Goal: Task Accomplishment & Management: Manage account settings

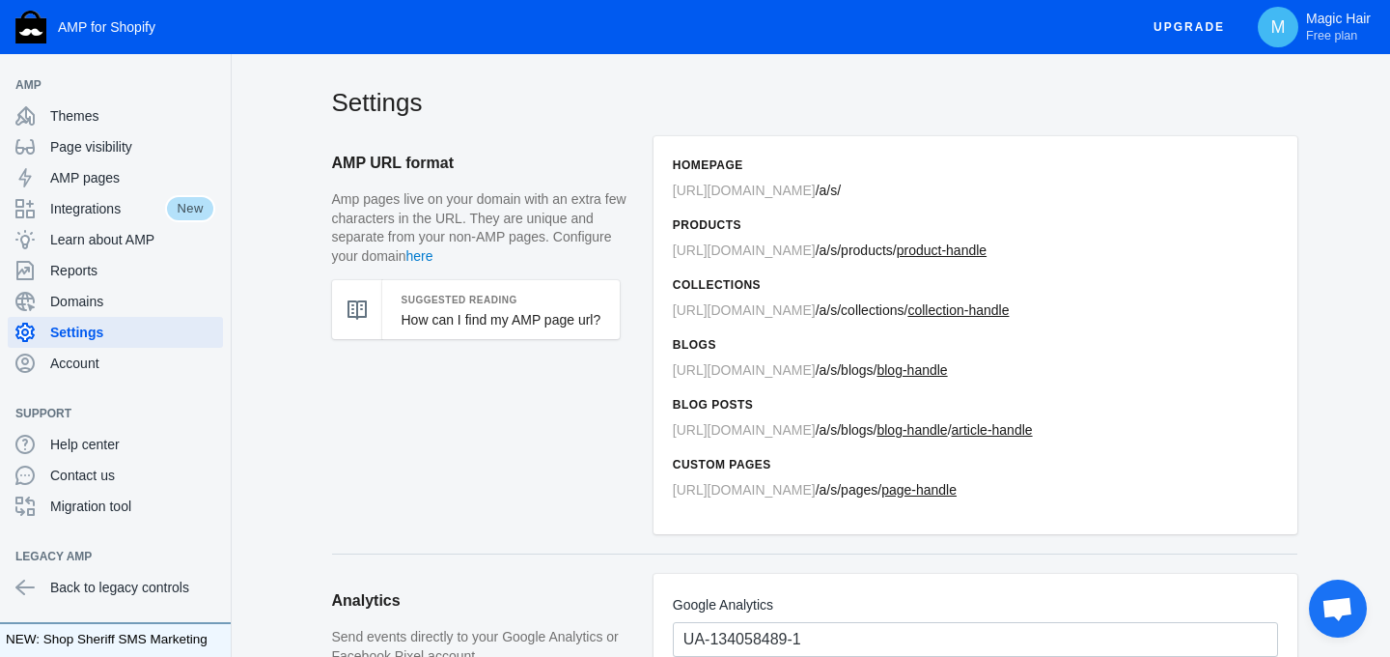
scroll to position [463, 0]
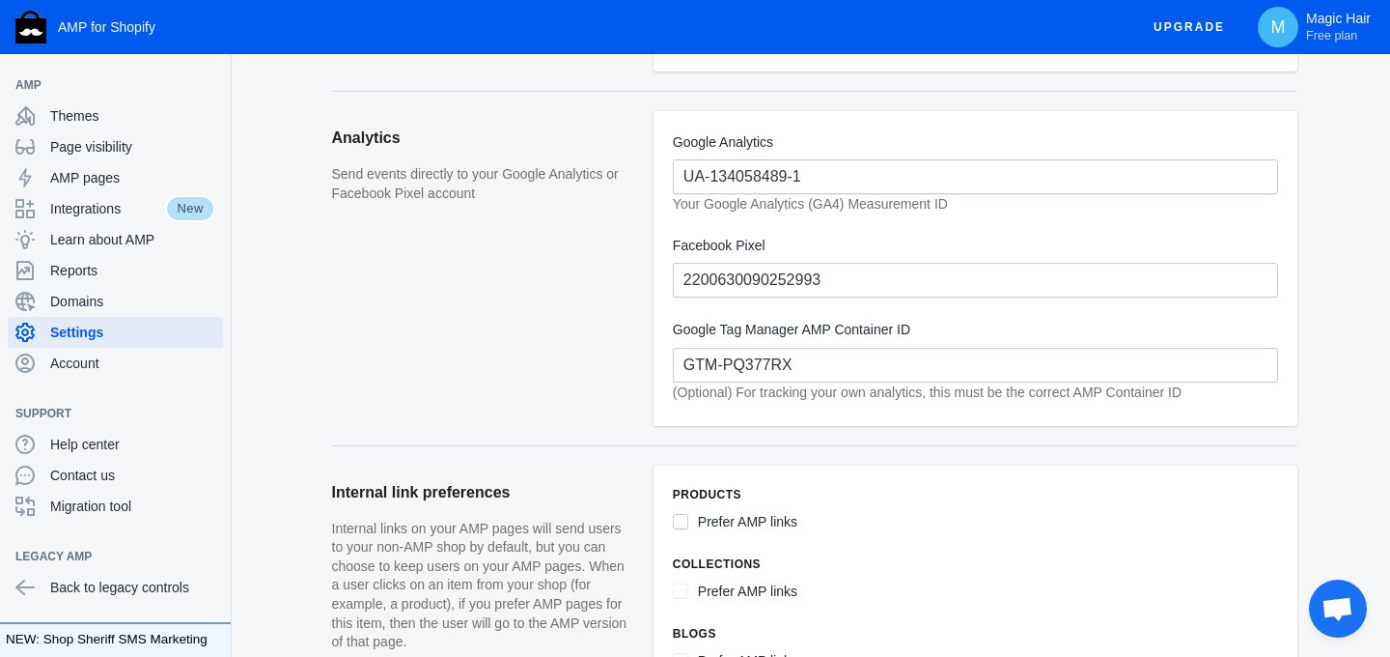
type input "GTM-PQ377RX"
click at [583, 351] on aside "Analytics Send events directly to your Google Analytics or Facebook Pixel accou…" at bounding box center [493, 278] width 322 height 334
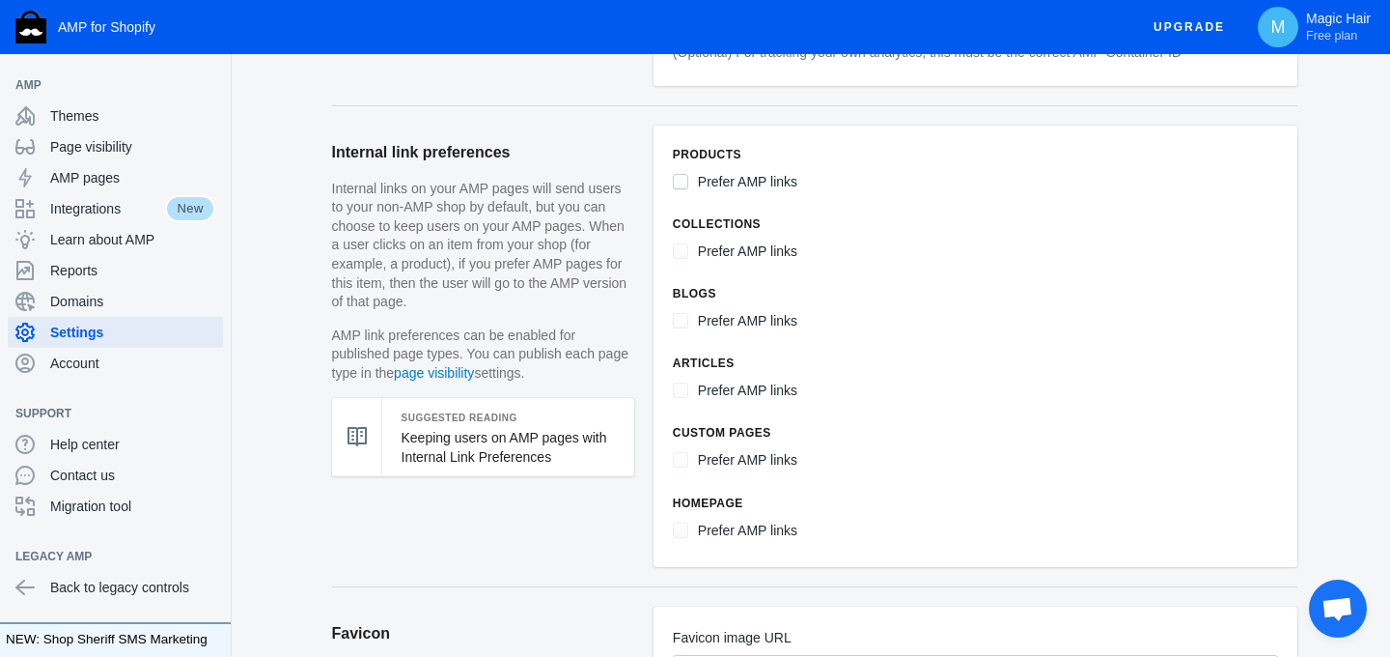
scroll to position [803, 0]
click at [676, 174] on input "Prefer AMP links" at bounding box center [680, 180] width 15 height 15
checkbox input "true"
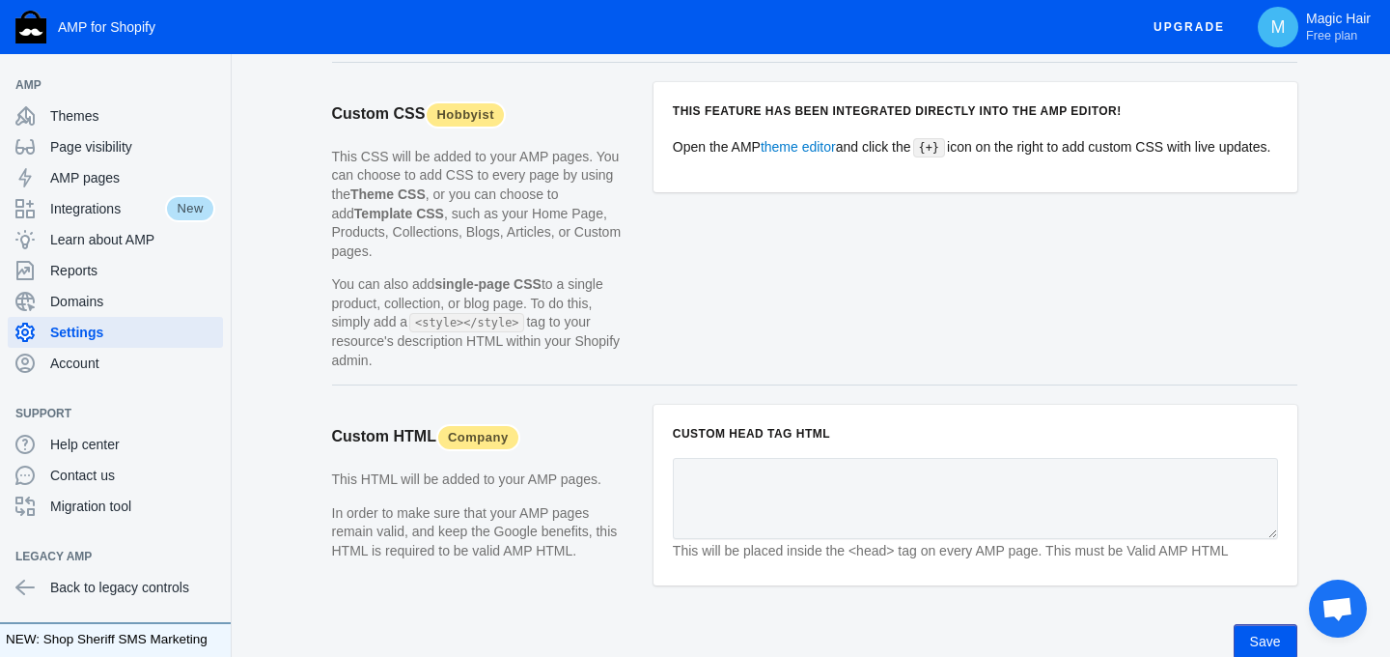
scroll to position [1926, 0]
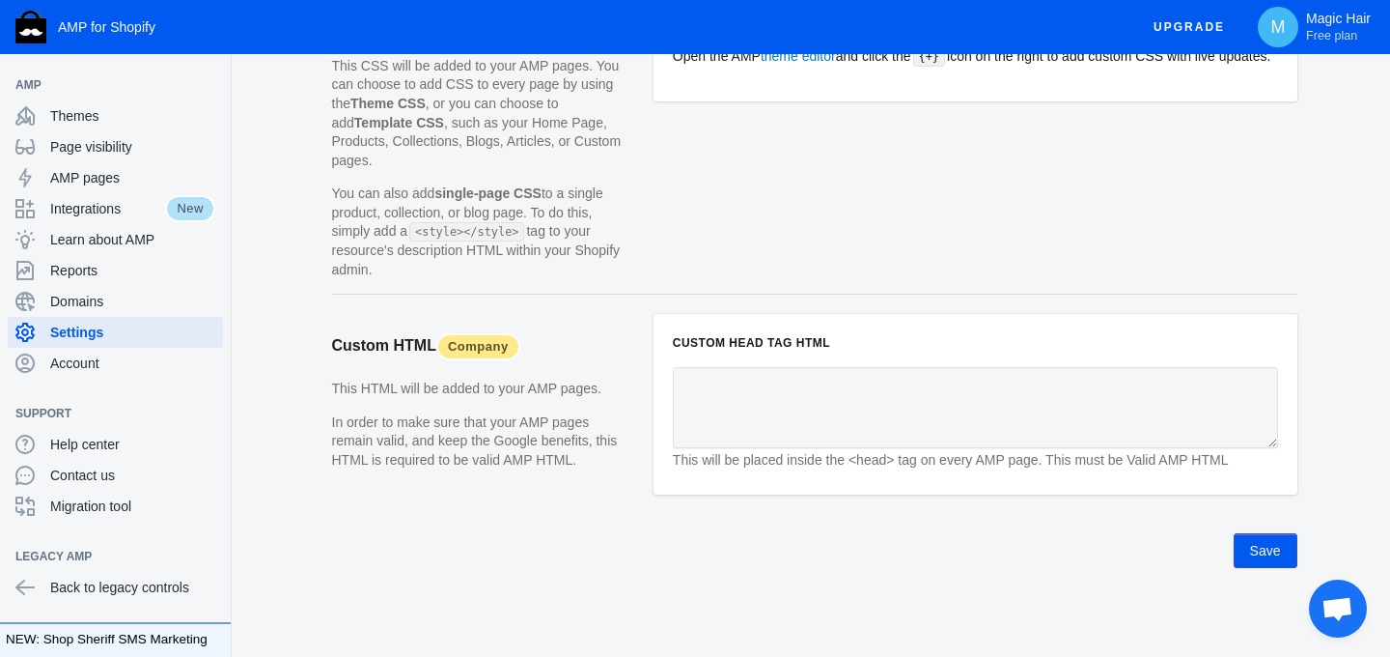
click at [1274, 554] on button "Save" at bounding box center [1266, 550] width 64 height 35
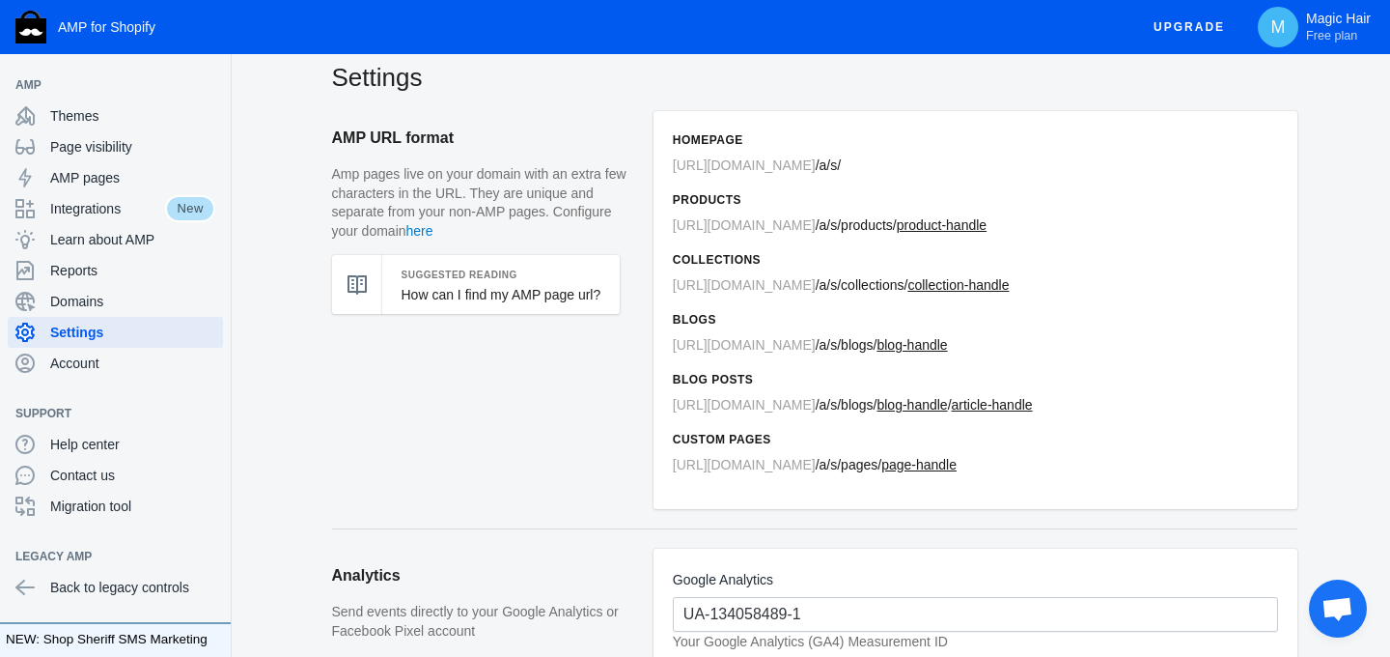
scroll to position [0, 0]
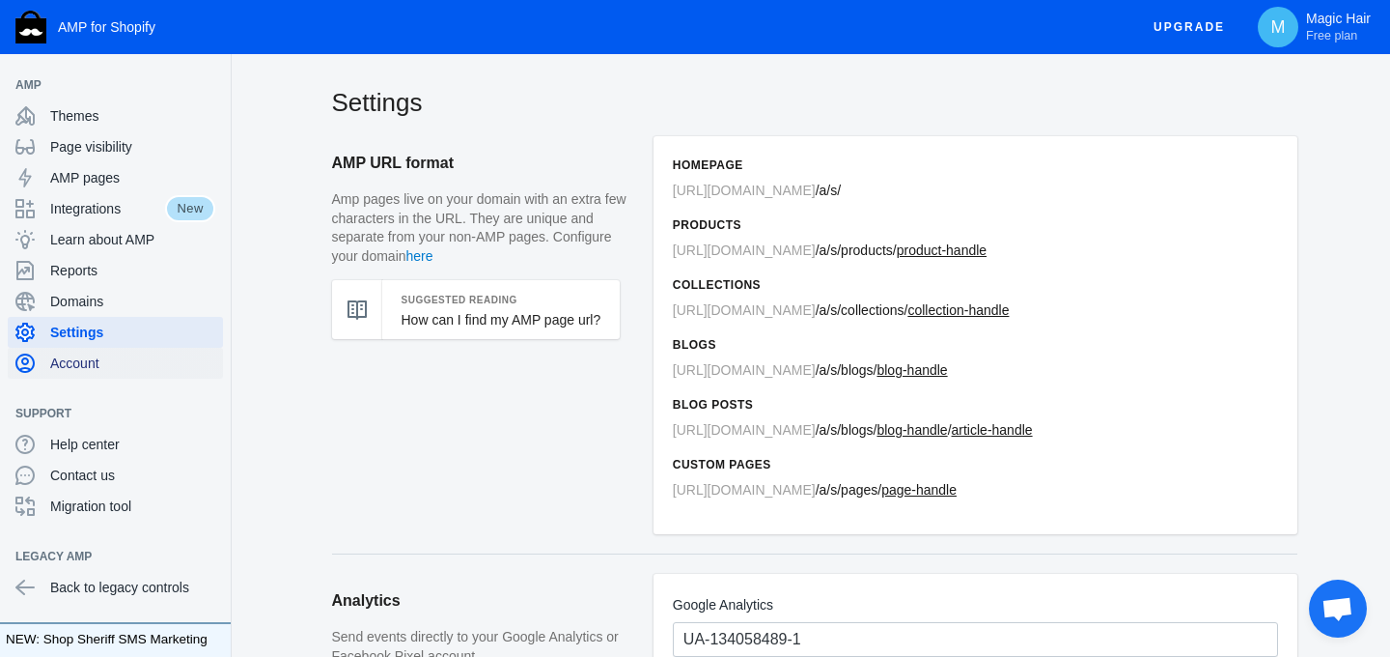
click at [91, 368] on span "Account" at bounding box center [132, 362] width 165 height 19
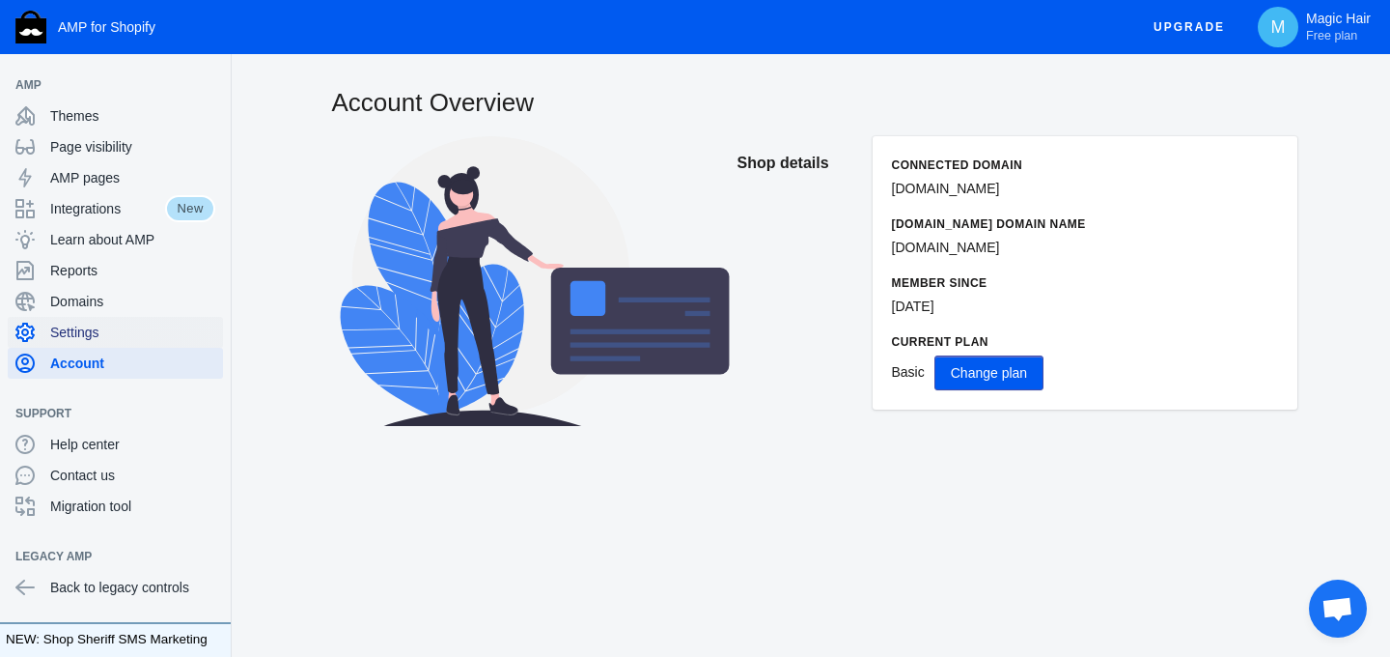
click at [94, 326] on span "Settings" at bounding box center [132, 332] width 165 height 19
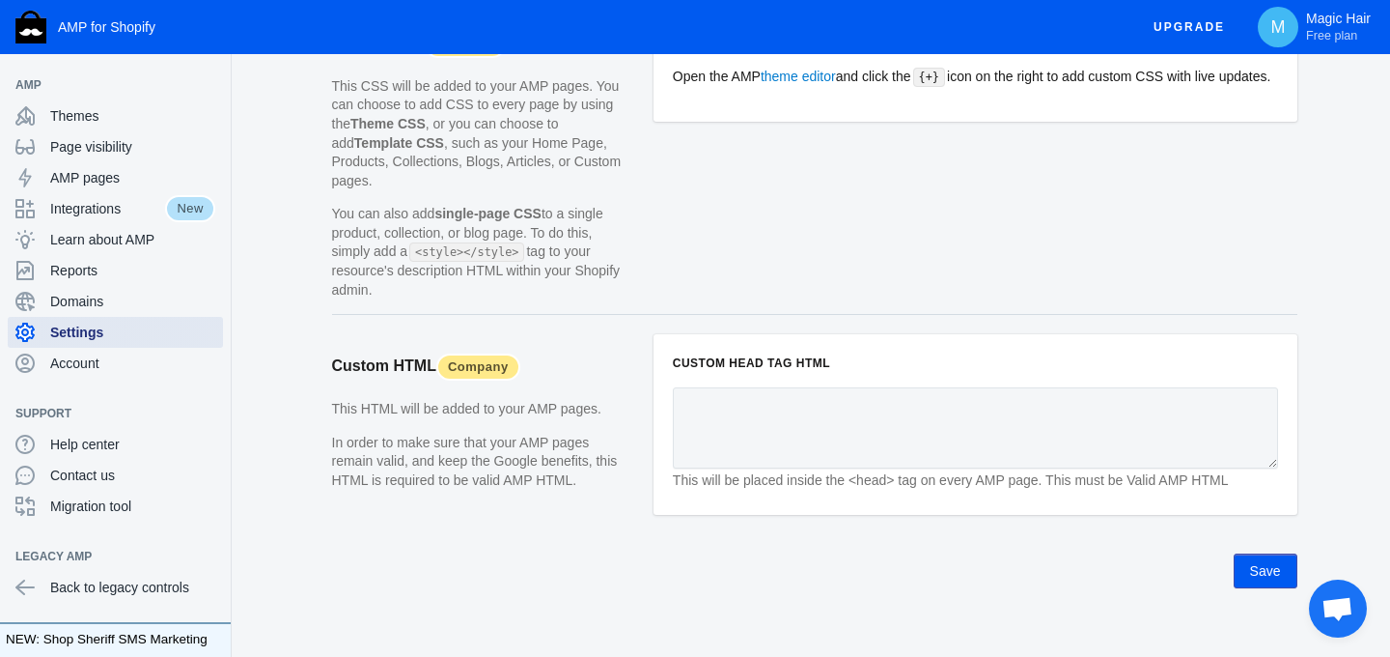
scroll to position [1926, 0]
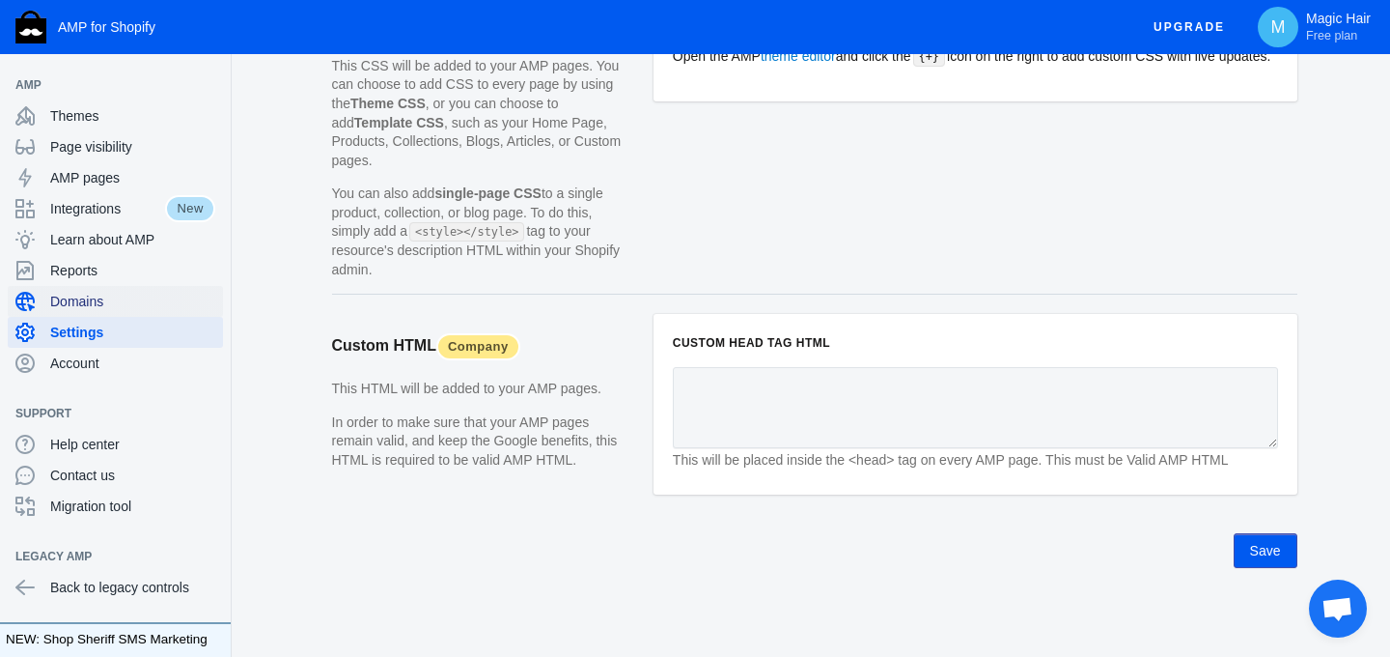
click at [80, 308] on span "Domains" at bounding box center [132, 301] width 165 height 19
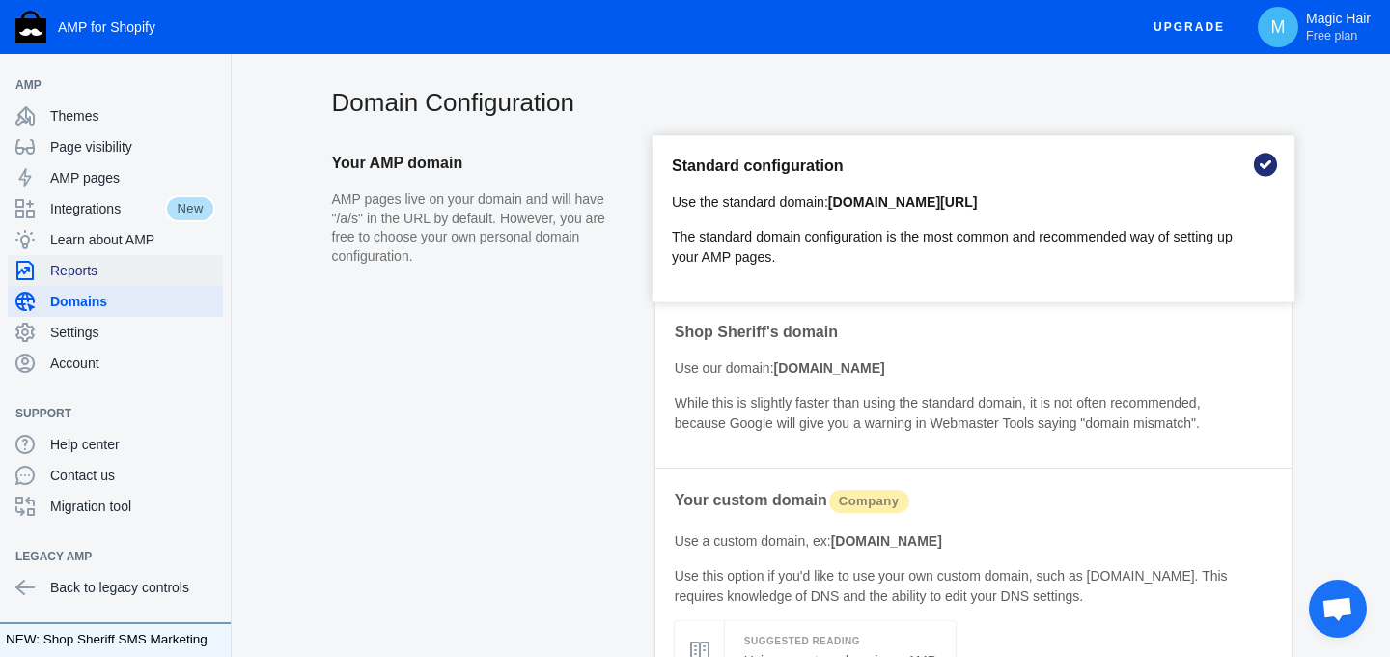
click at [94, 262] on span "Reports" at bounding box center [132, 270] width 165 height 19
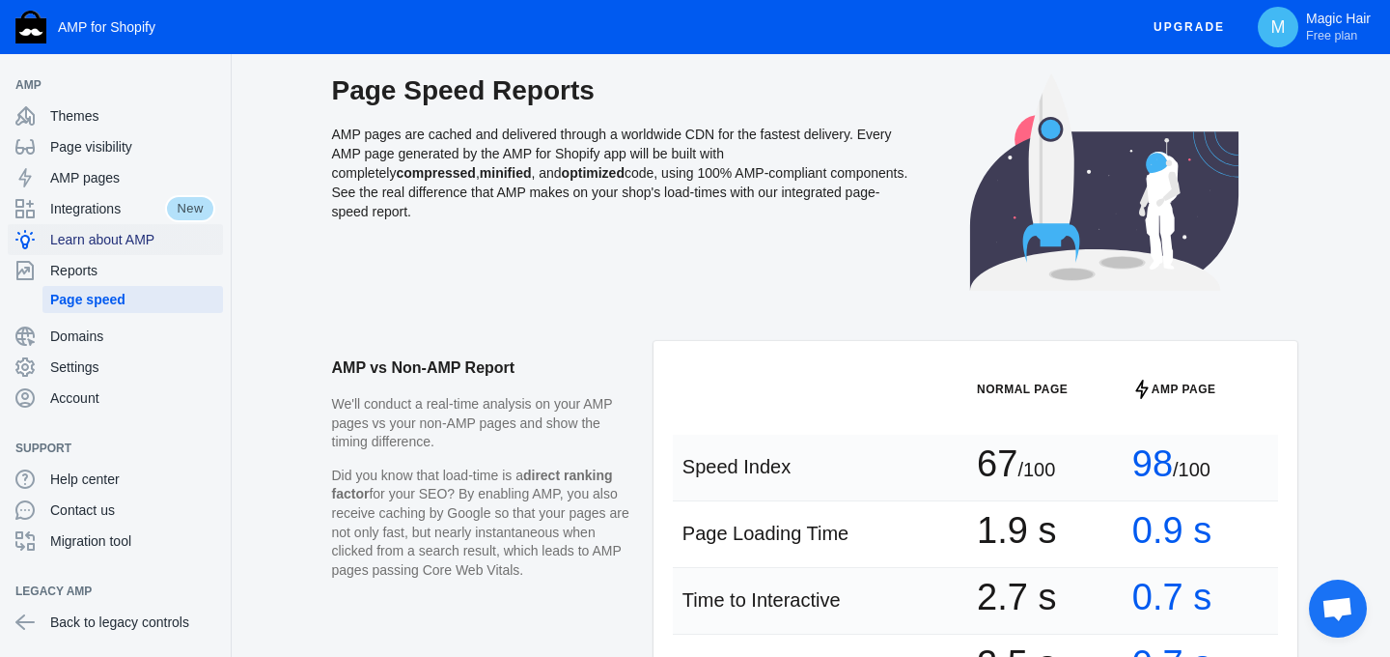
click at [113, 244] on span "Learn about AMP" at bounding box center [132, 239] width 165 height 19
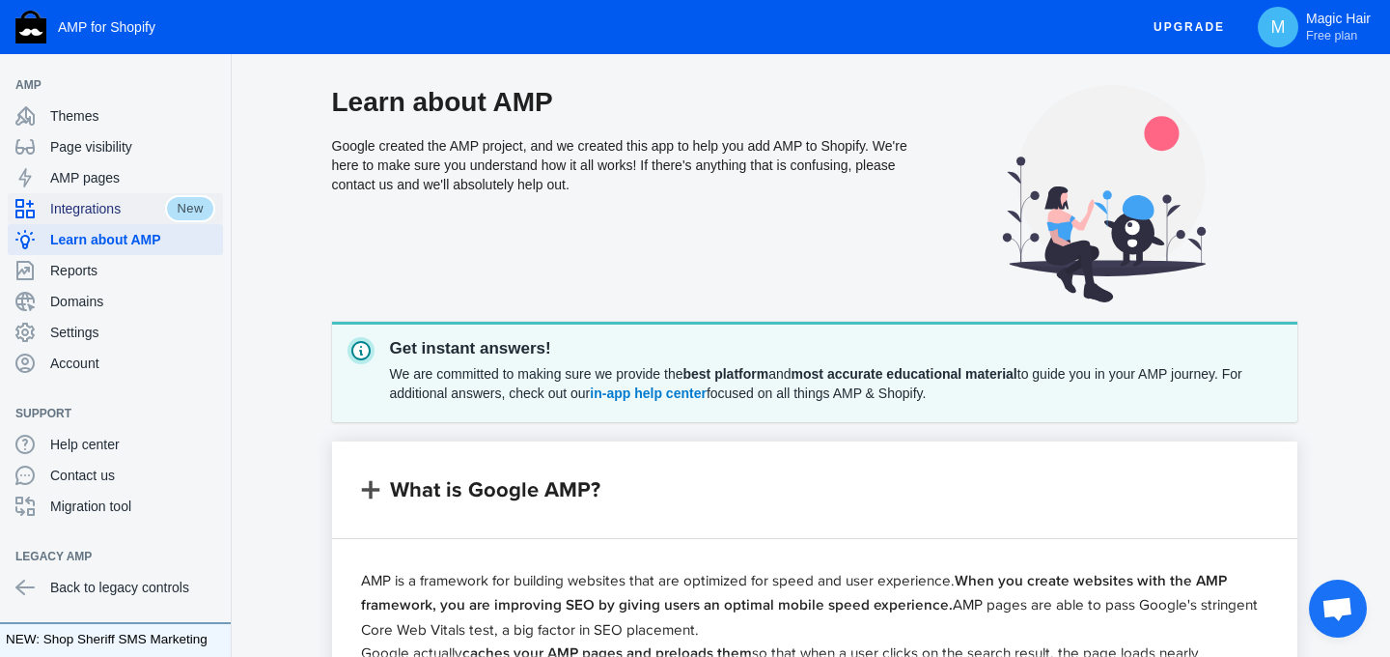
click at [82, 200] on span "Integrations" at bounding box center [107, 208] width 115 height 19
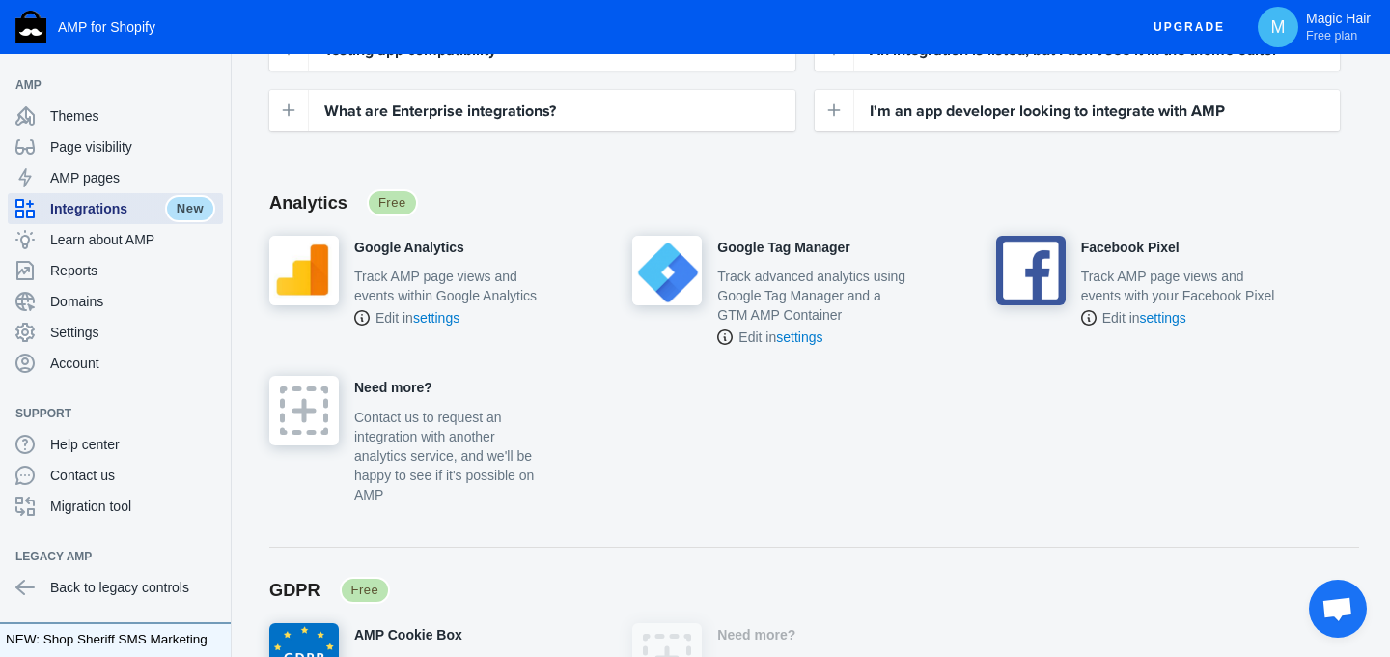
scroll to position [364, 0]
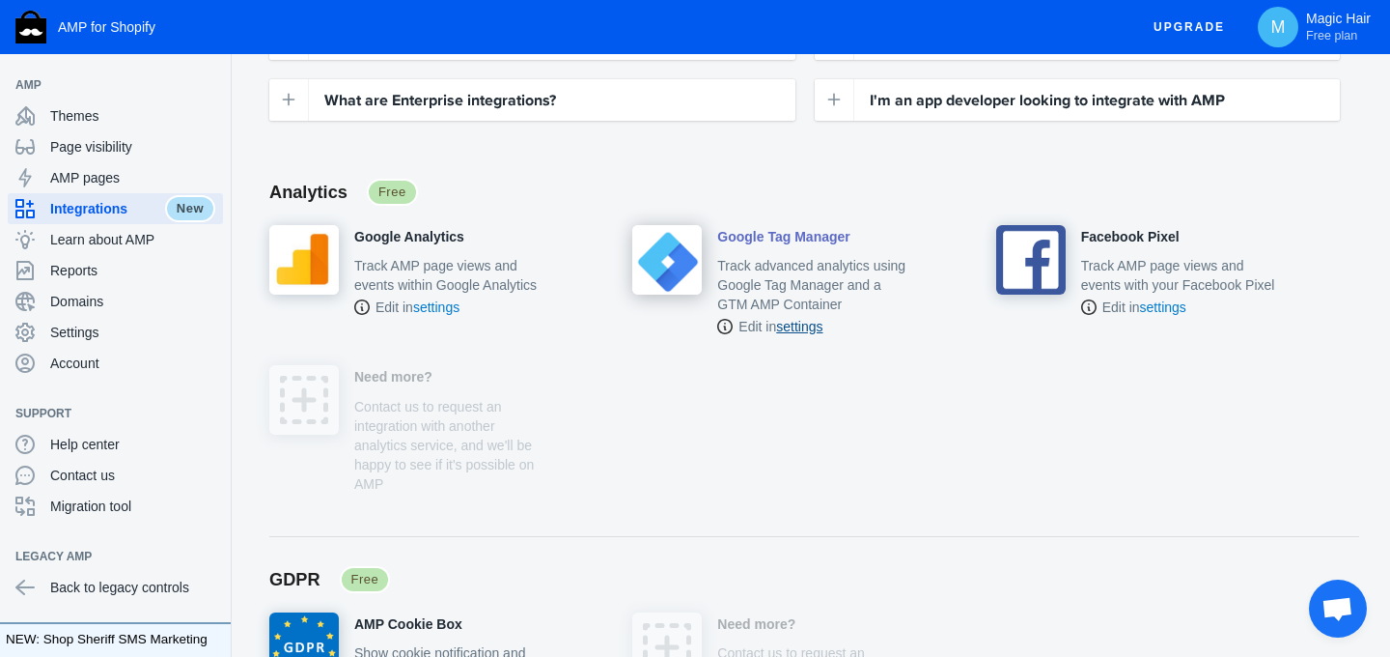
click at [813, 326] on link "settings" at bounding box center [799, 326] width 46 height 15
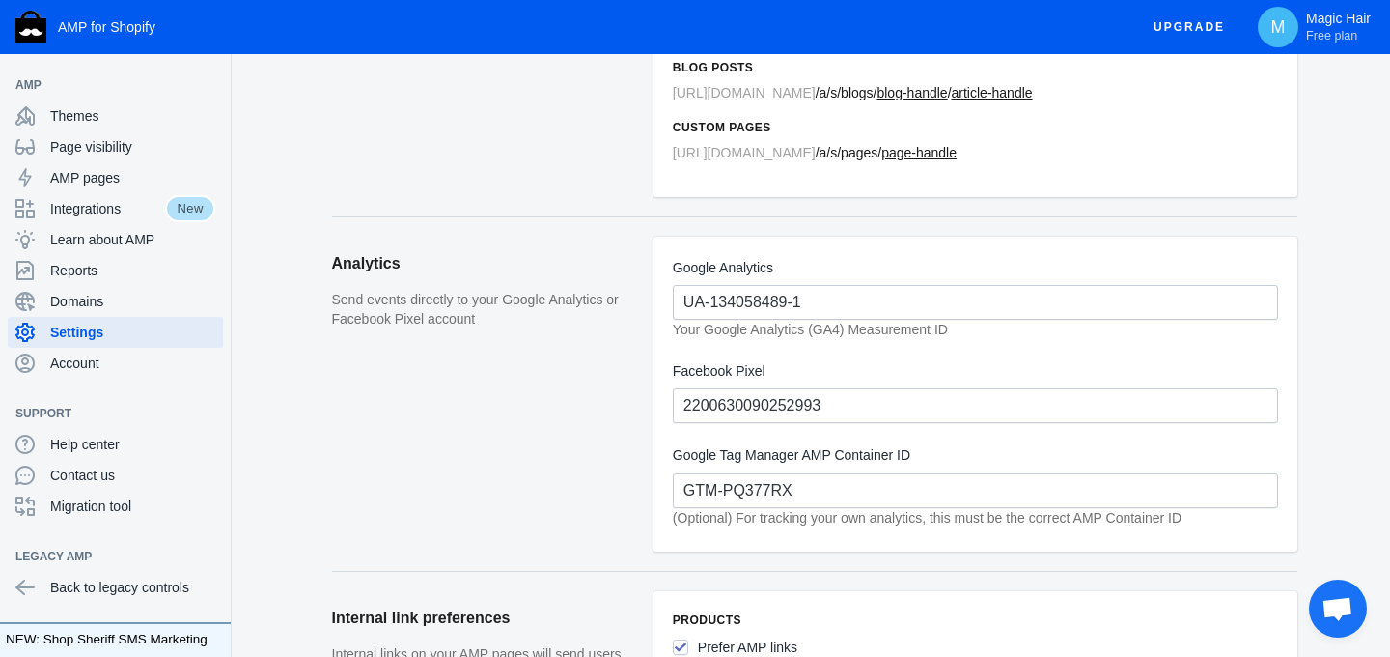
scroll to position [343, 0]
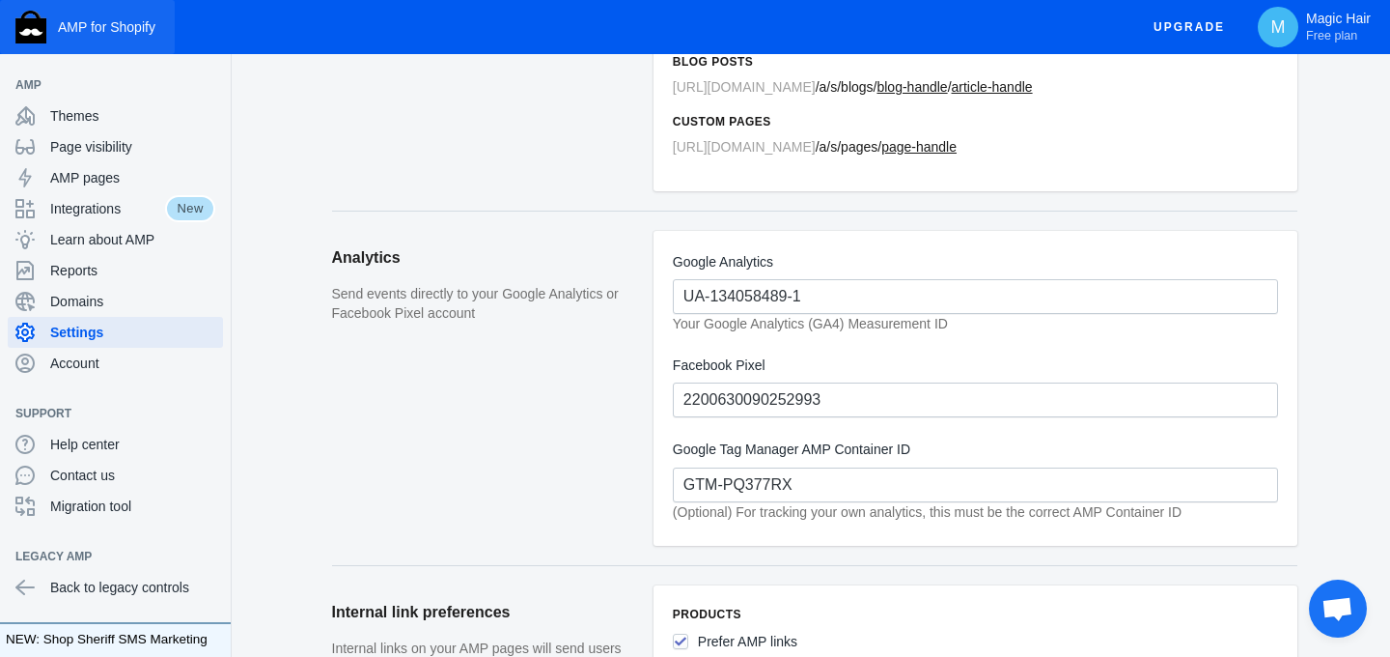
scroll to position [364, 0]
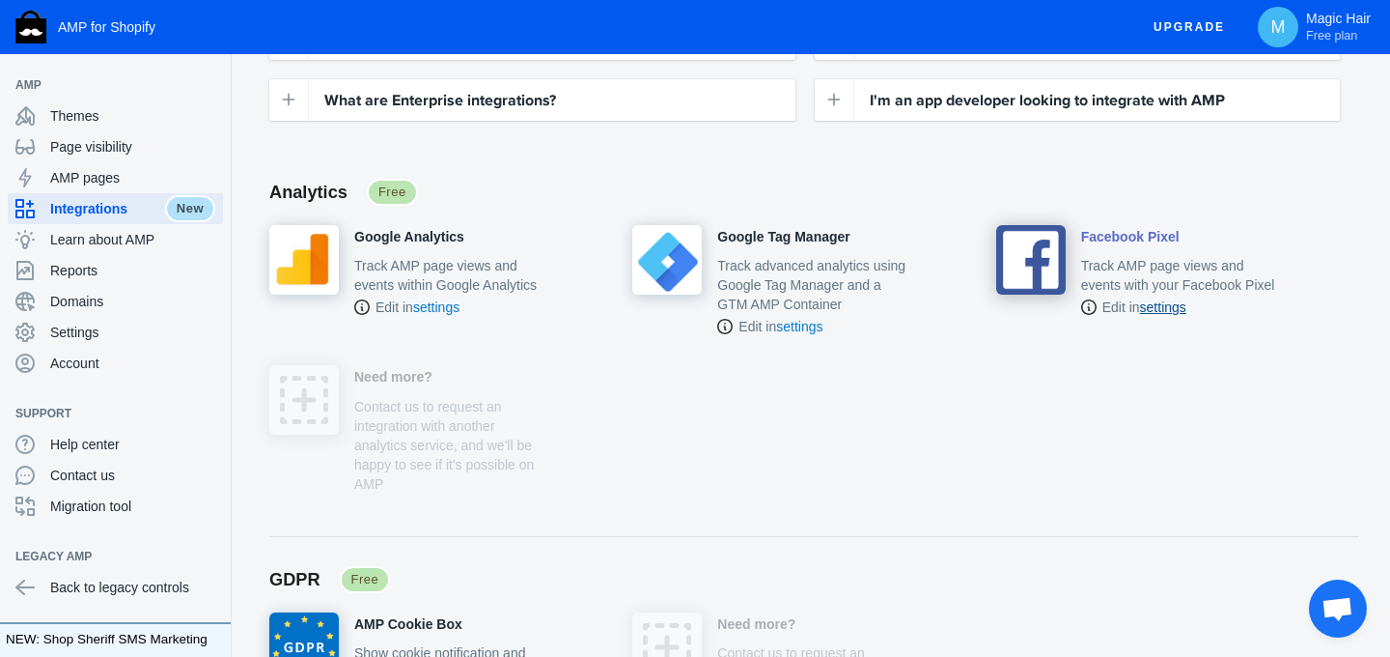
click at [1170, 315] on link "settings" at bounding box center [1163, 306] width 46 height 15
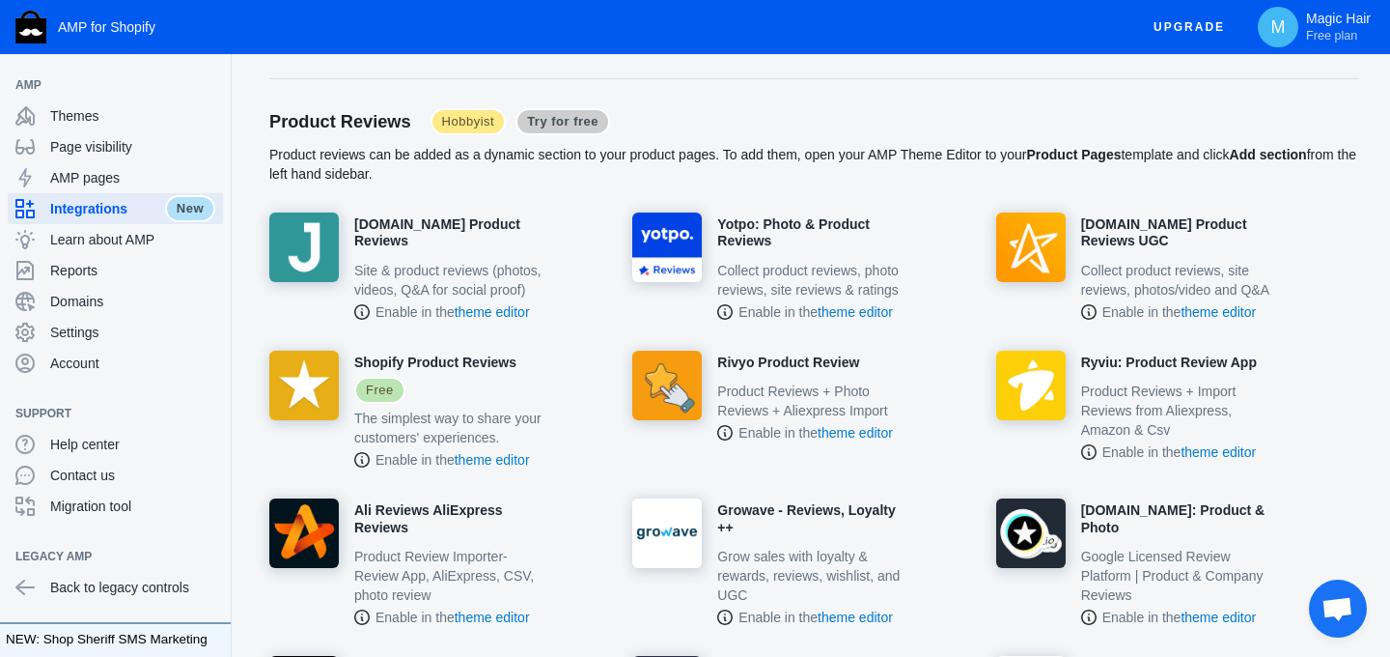
scroll to position [1102, 0]
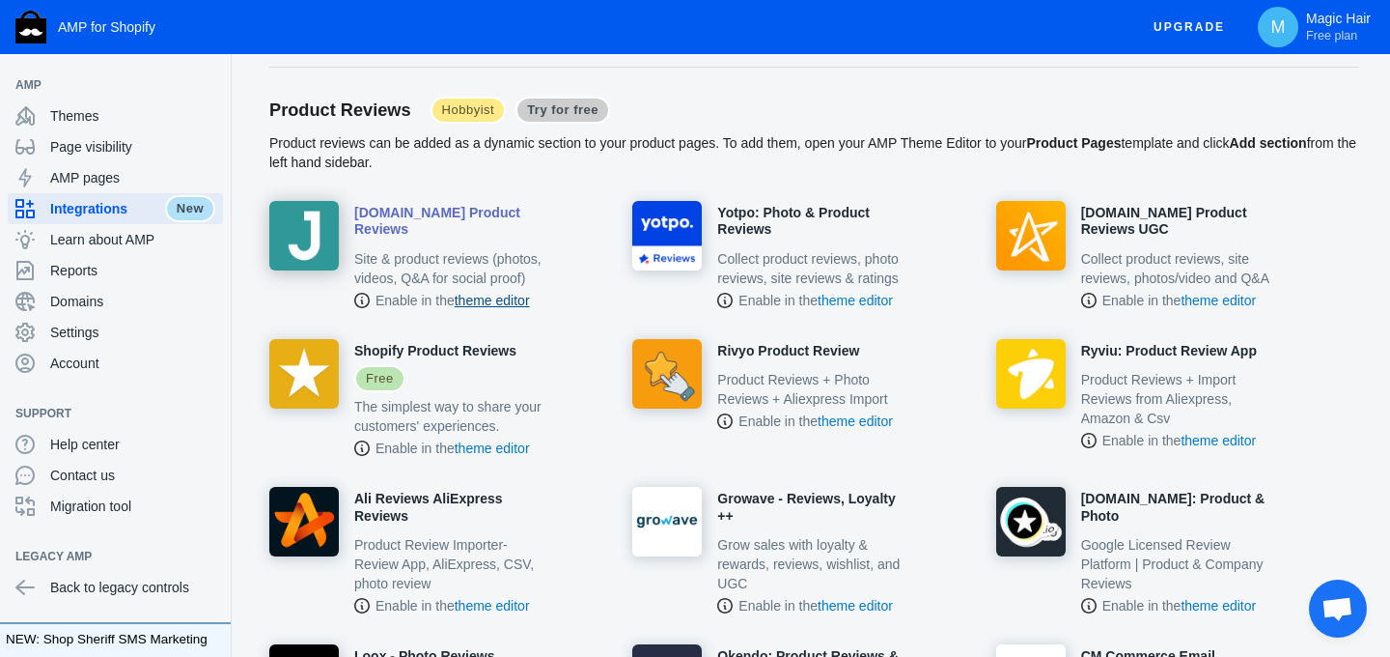
click at [492, 308] on link "theme editor" at bounding box center [492, 300] width 75 height 15
click at [98, 176] on span "AMP pages" at bounding box center [132, 177] width 165 height 19
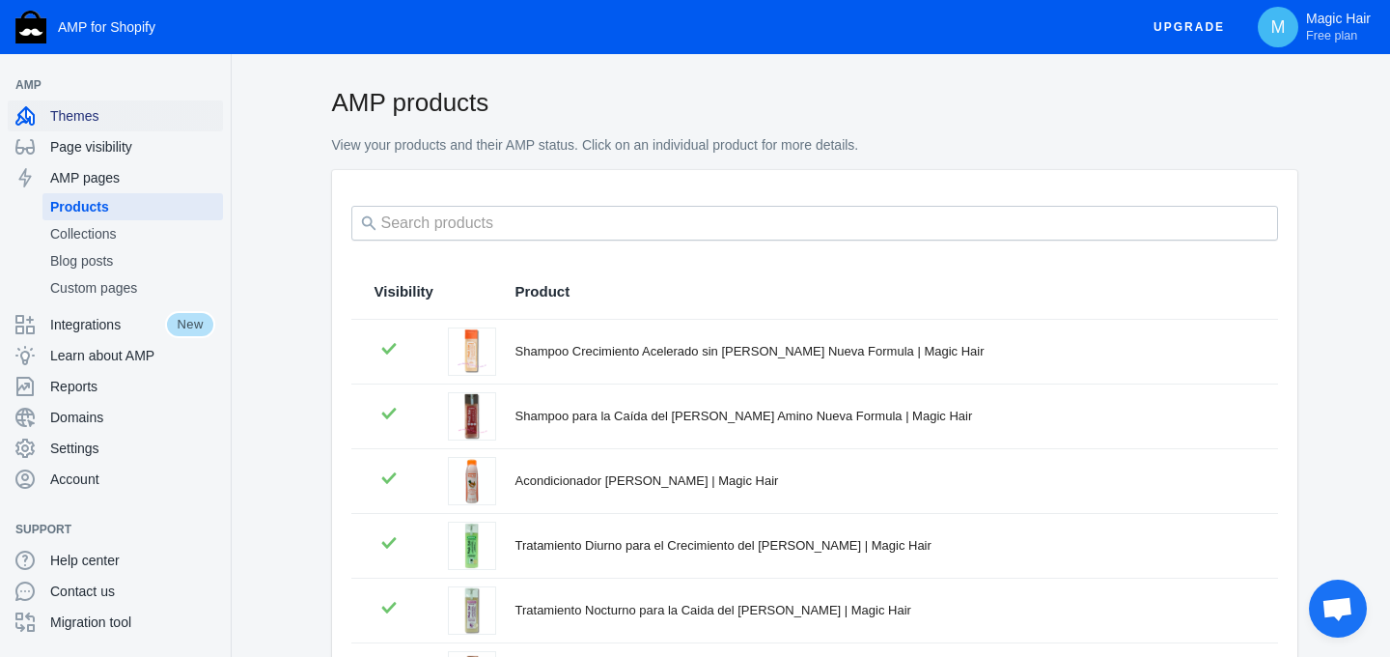
click at [80, 114] on span "Themes" at bounding box center [132, 115] width 165 height 19
